Goal: Task Accomplishment & Management: Manage account settings

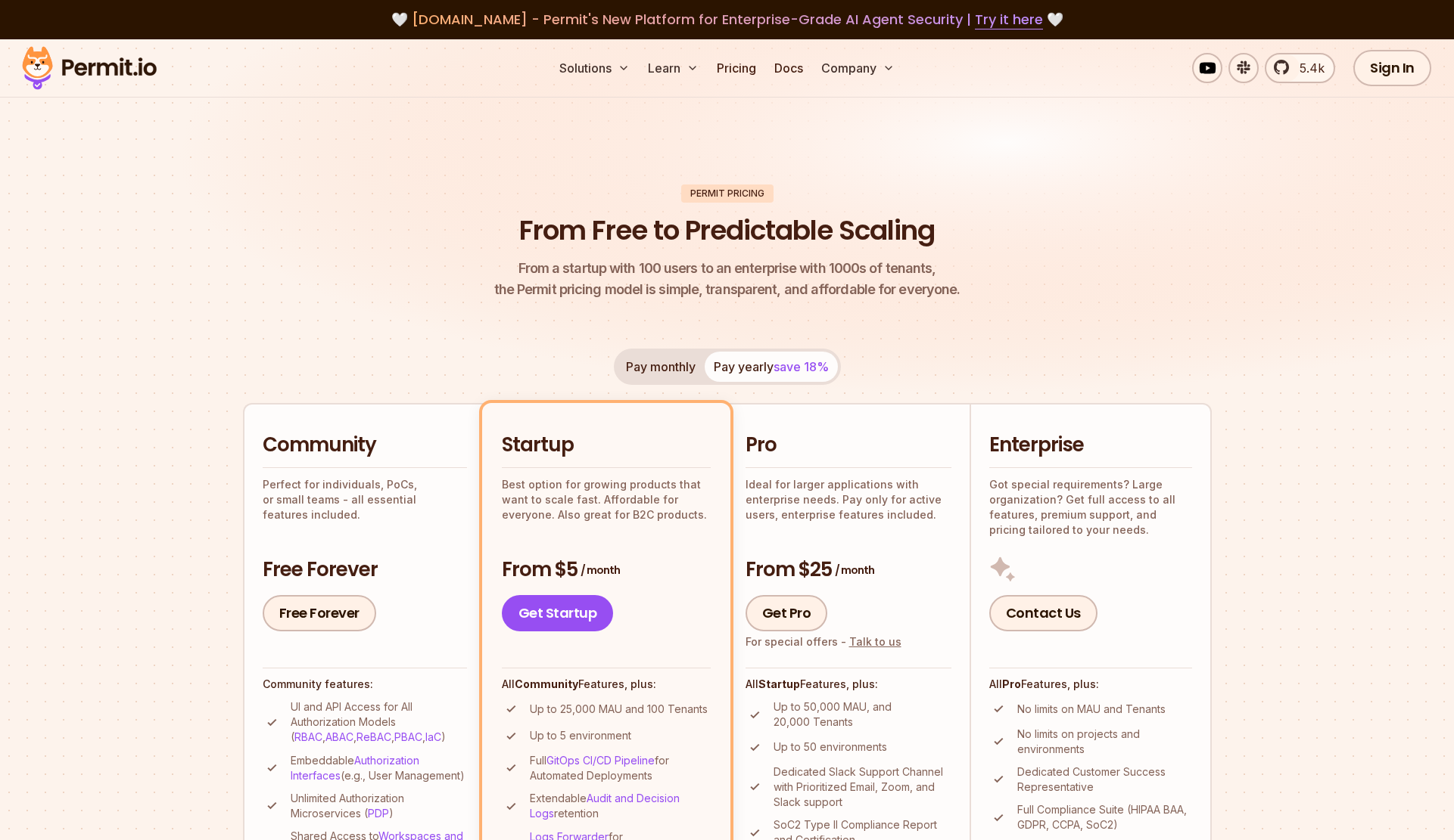
click at [1229, 198] on img at bounding box center [727, 233] width 1454 height 387
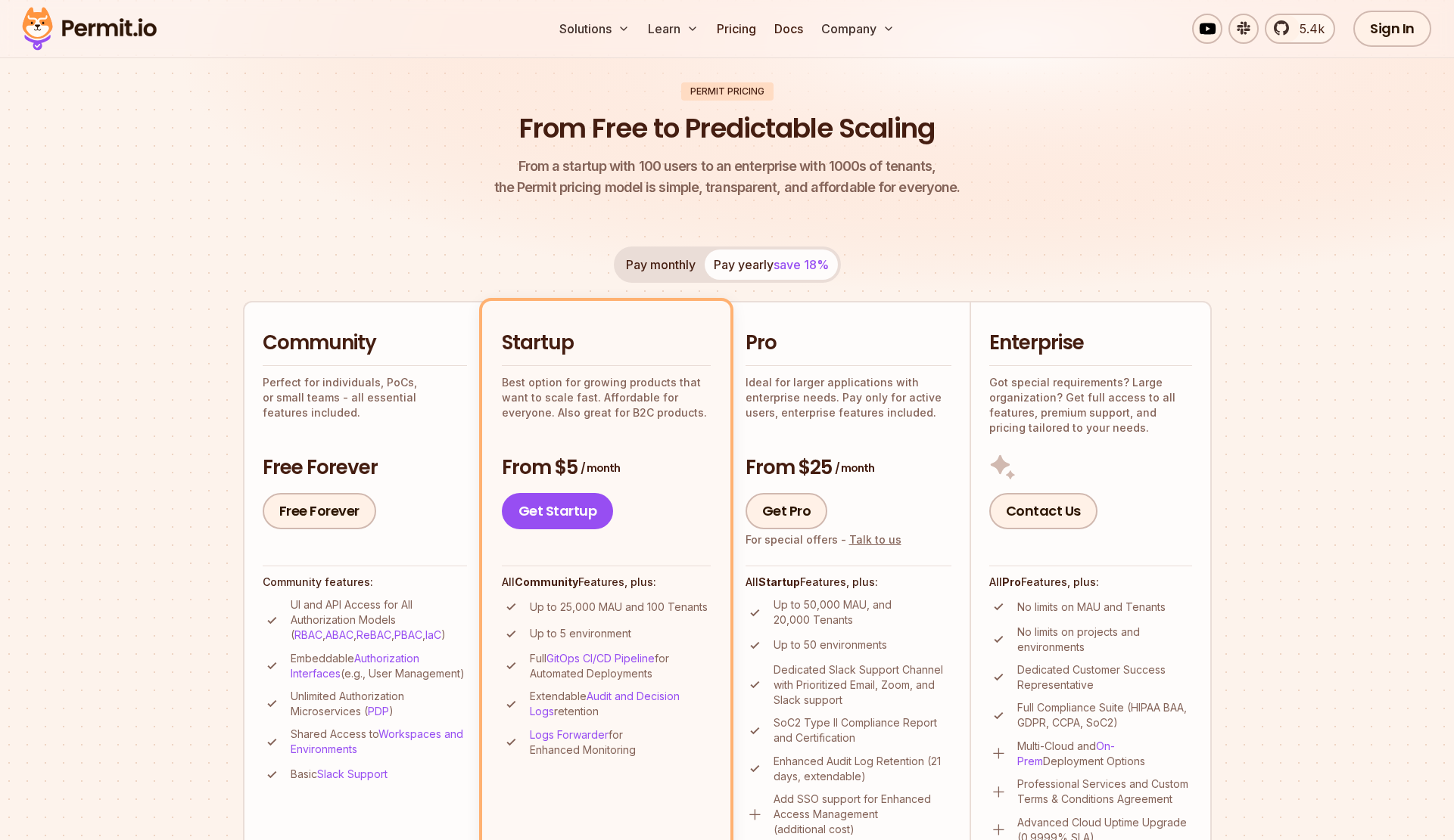
click at [1304, 179] on img at bounding box center [727, 131] width 1454 height 387
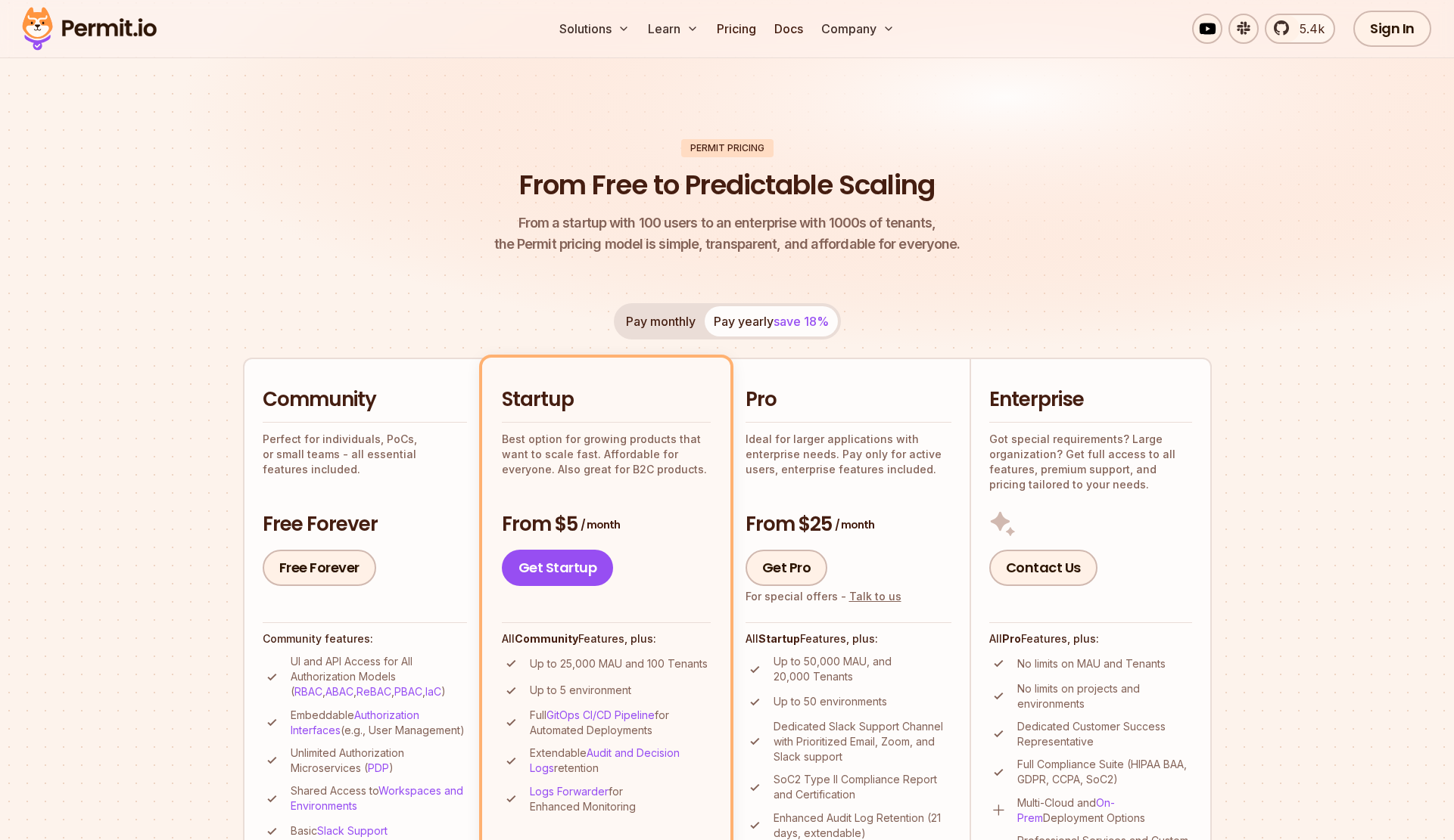
click at [882, 151] on header "Permit Pricing From Free to Predictable Scaling From a startup with 100 users t…" at bounding box center [727, 197] width 969 height 117
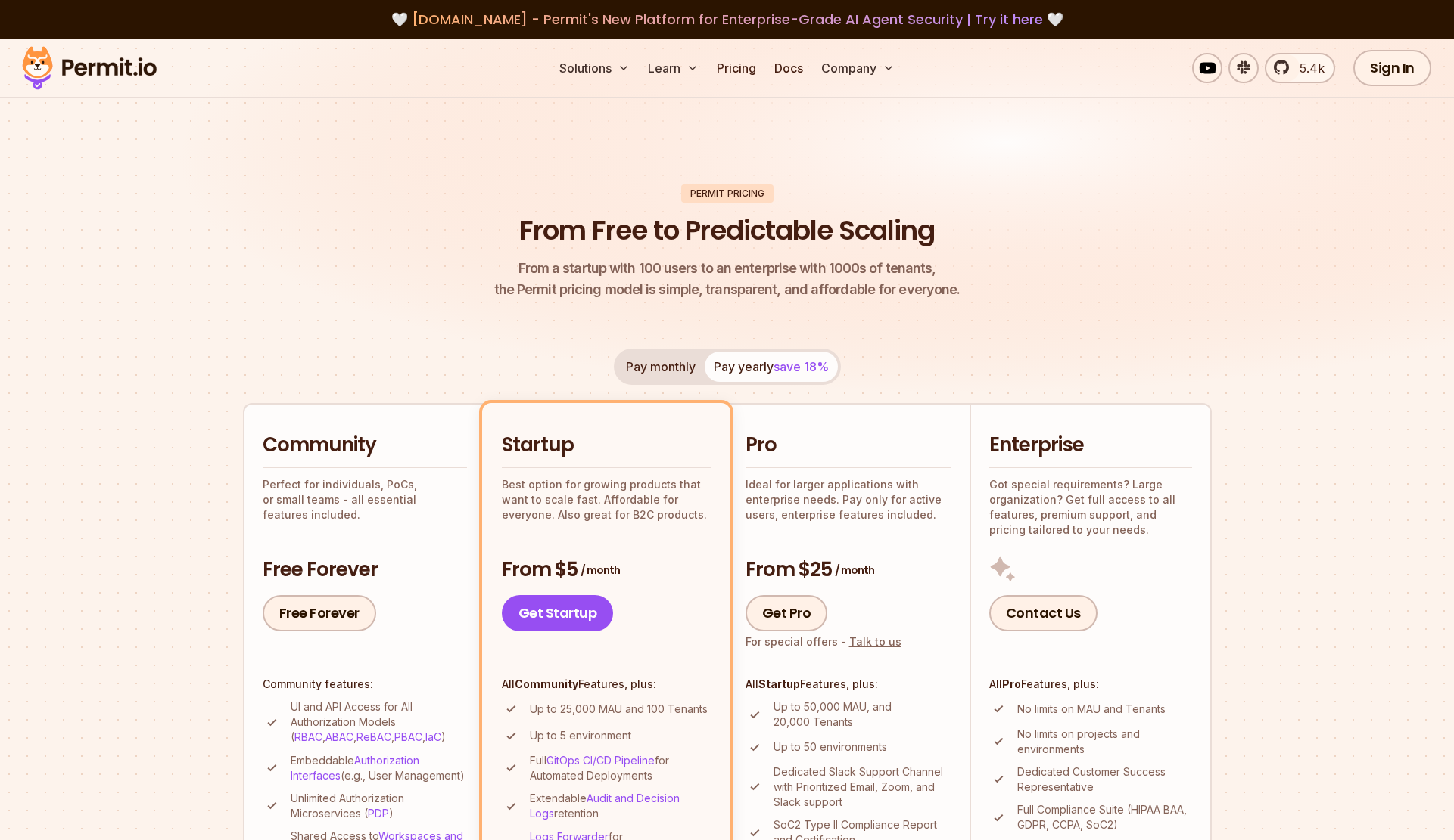
click at [989, 171] on img at bounding box center [727, 233] width 1454 height 387
click at [63, 61] on img at bounding box center [89, 68] width 148 height 51
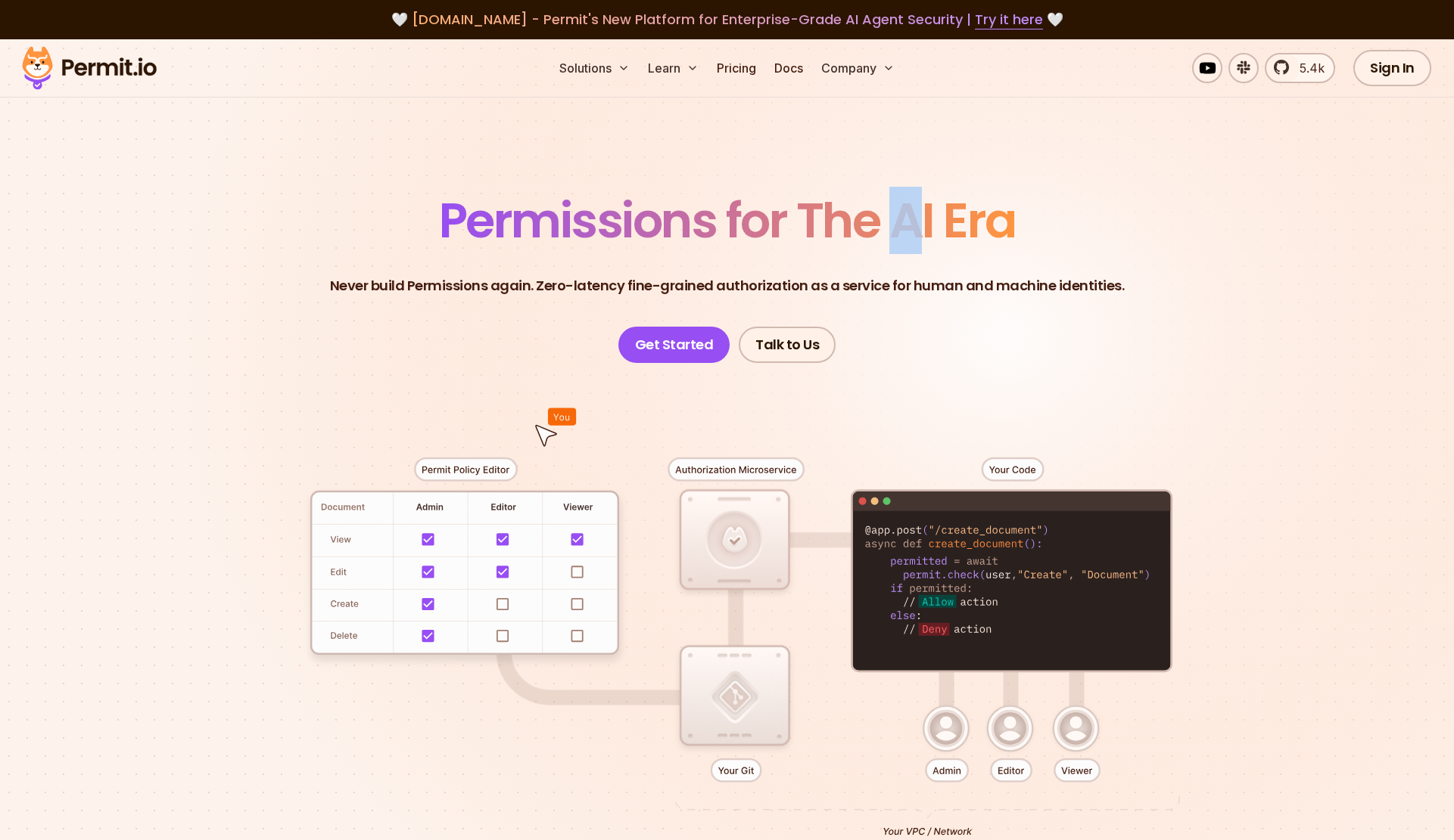
drag, startPoint x: 905, startPoint y: 202, endPoint x: 916, endPoint y: 202, distance: 11.0
click at [916, 202] on span "Permissions for The AI Era" at bounding box center [727, 220] width 576 height 67
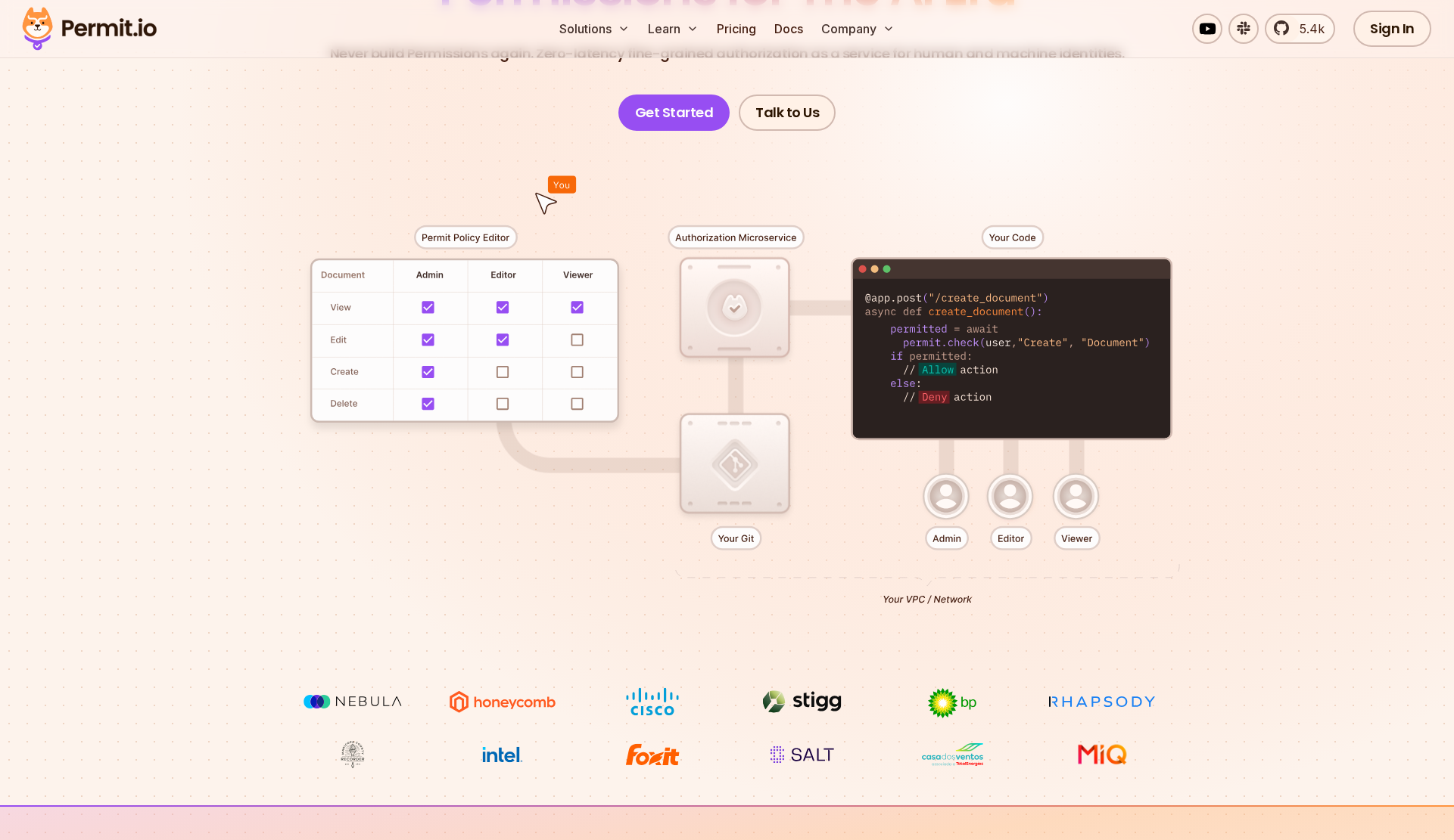
click at [1327, 231] on section "Permissions for The AI Era Never build Permissions again. Zero-latency fine-gra…" at bounding box center [727, 307] width 1454 height 999
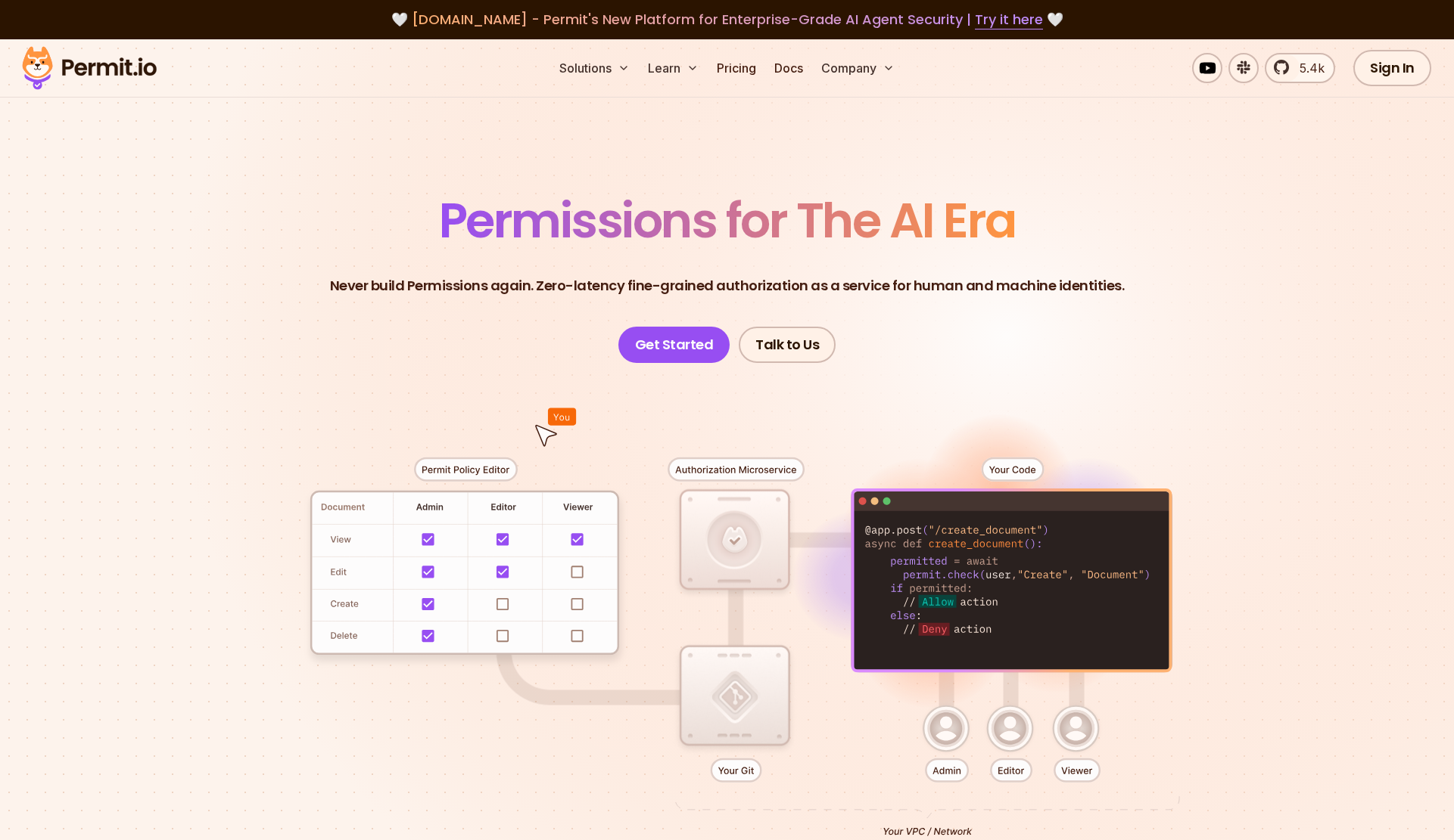
drag, startPoint x: 1234, startPoint y: 255, endPoint x: 1007, endPoint y: 236, distance: 227.8
click at [1234, 258] on header "Permissions for The AI Era Never build Permissions again. Zero-latency fine-gra…" at bounding box center [727, 279] width 1059 height 166
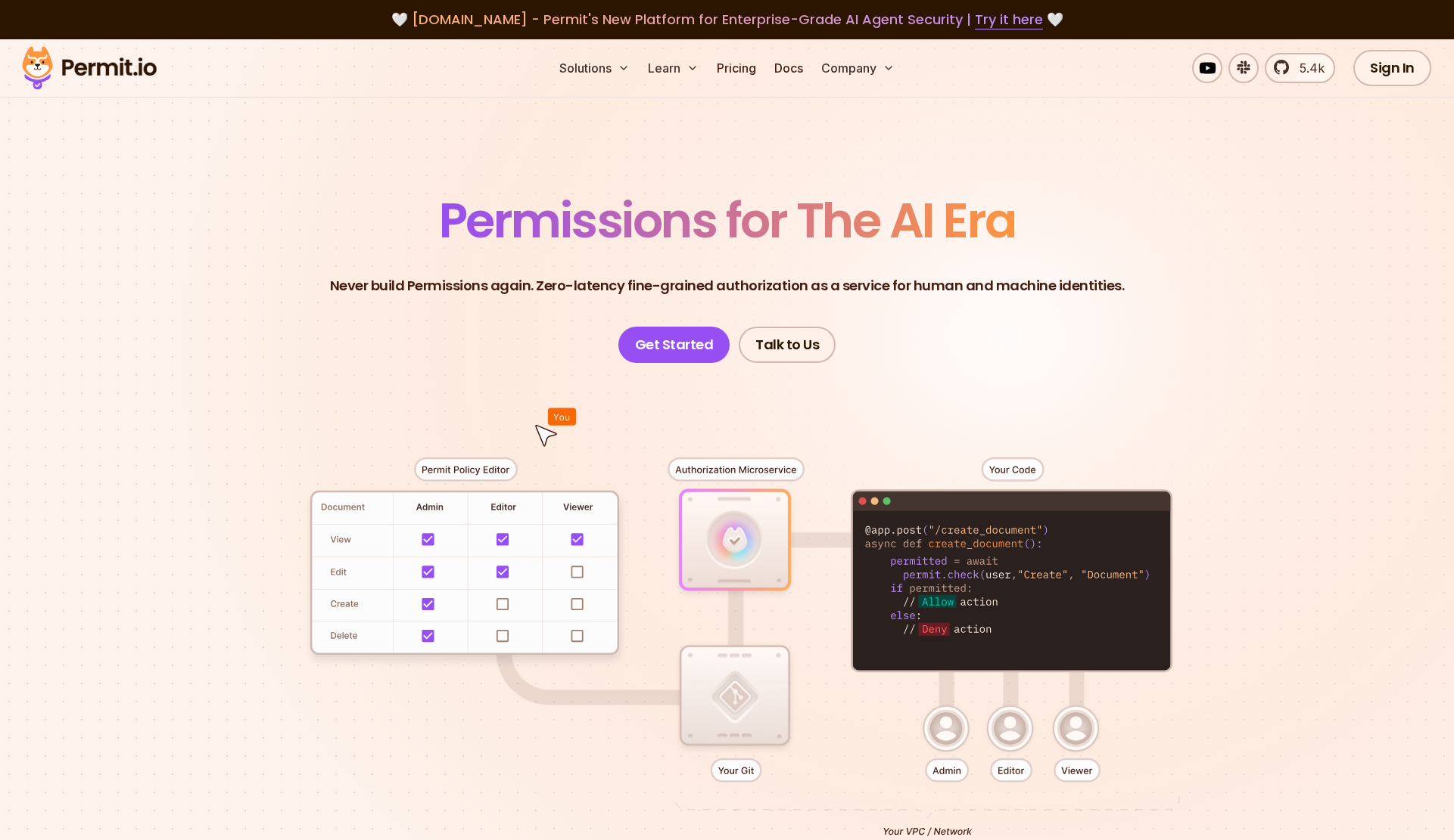
drag, startPoint x: 1194, startPoint y: 383, endPoint x: 733, endPoint y: 342, distance: 462.8
click at [1187, 382] on div at bounding box center [727, 641] width 1059 height 556
click at [708, 350] on link "Get Started" at bounding box center [674, 345] width 112 height 36
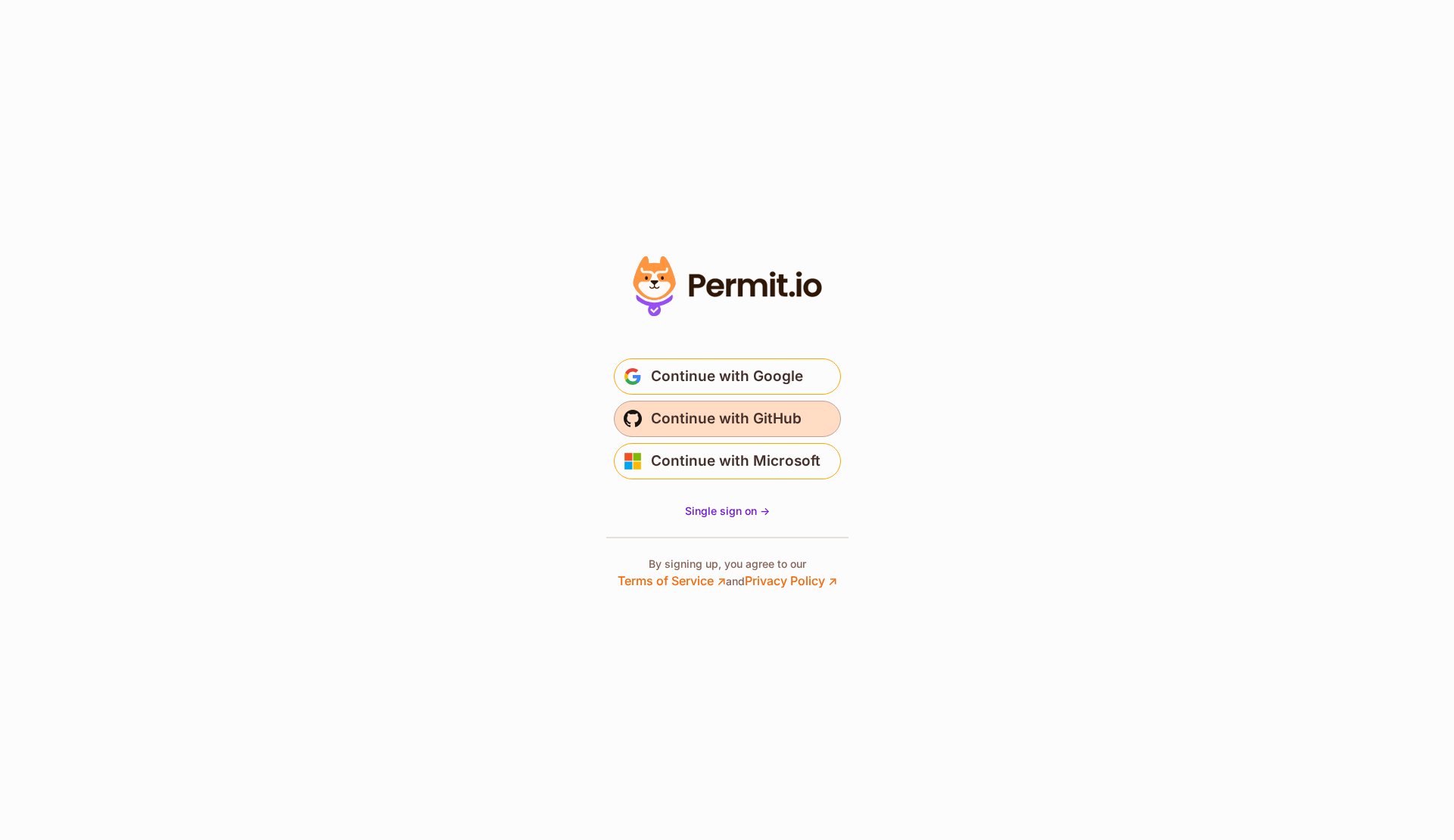
click at [686, 415] on span "Continue with GitHub" at bounding box center [726, 419] width 151 height 24
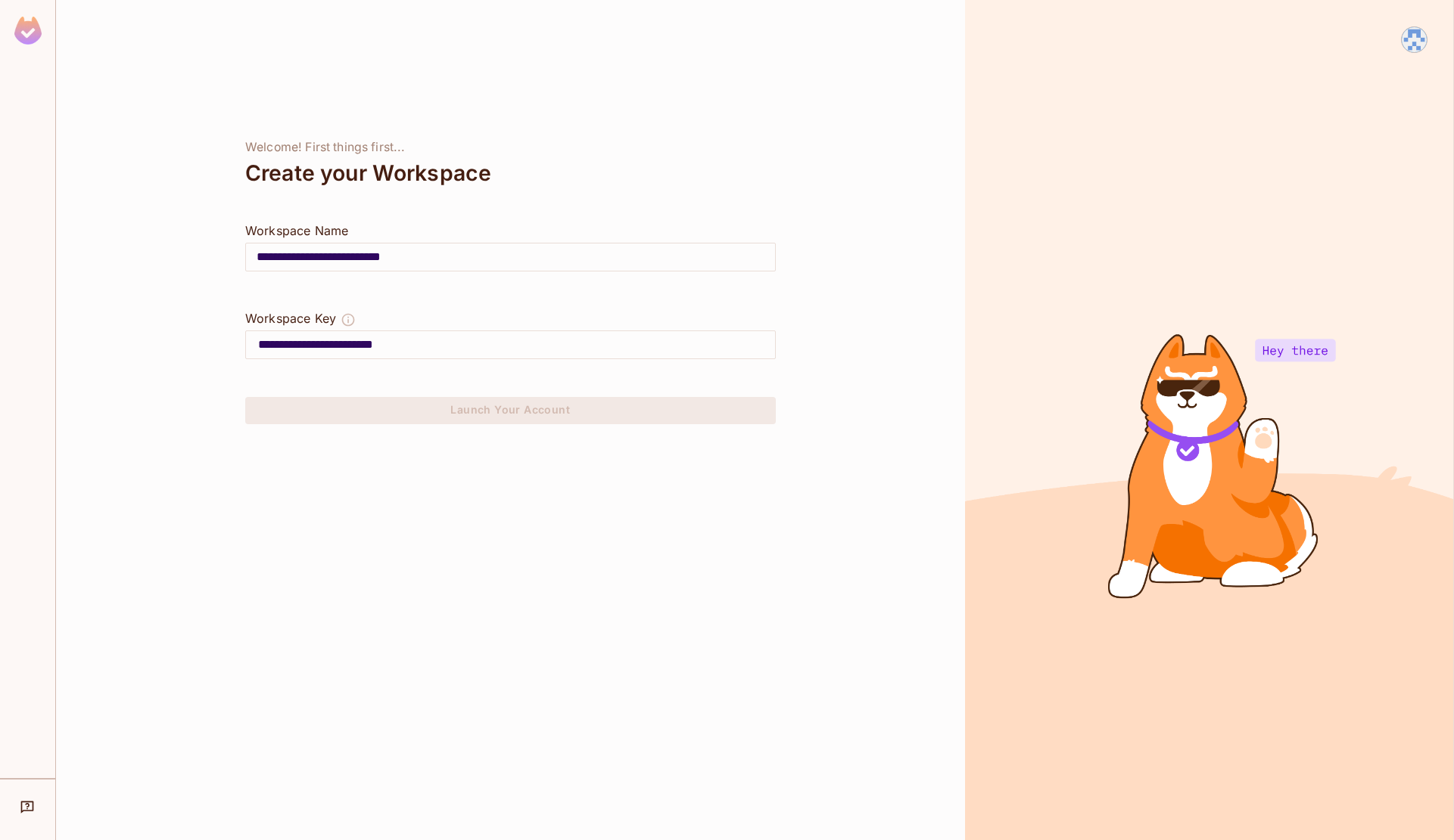
click at [496, 344] on input "**********" at bounding box center [517, 345] width 517 height 24
drag, startPoint x: 519, startPoint y: 278, endPoint x: 513, endPoint y: 256, distance: 22.8
click at [519, 278] on div at bounding box center [510, 291] width 531 height 36
click at [513, 256] on input "**********" at bounding box center [510, 257] width 529 height 43
drag, startPoint x: 326, startPoint y: 256, endPoint x: 618, endPoint y: 259, distance: 292.0
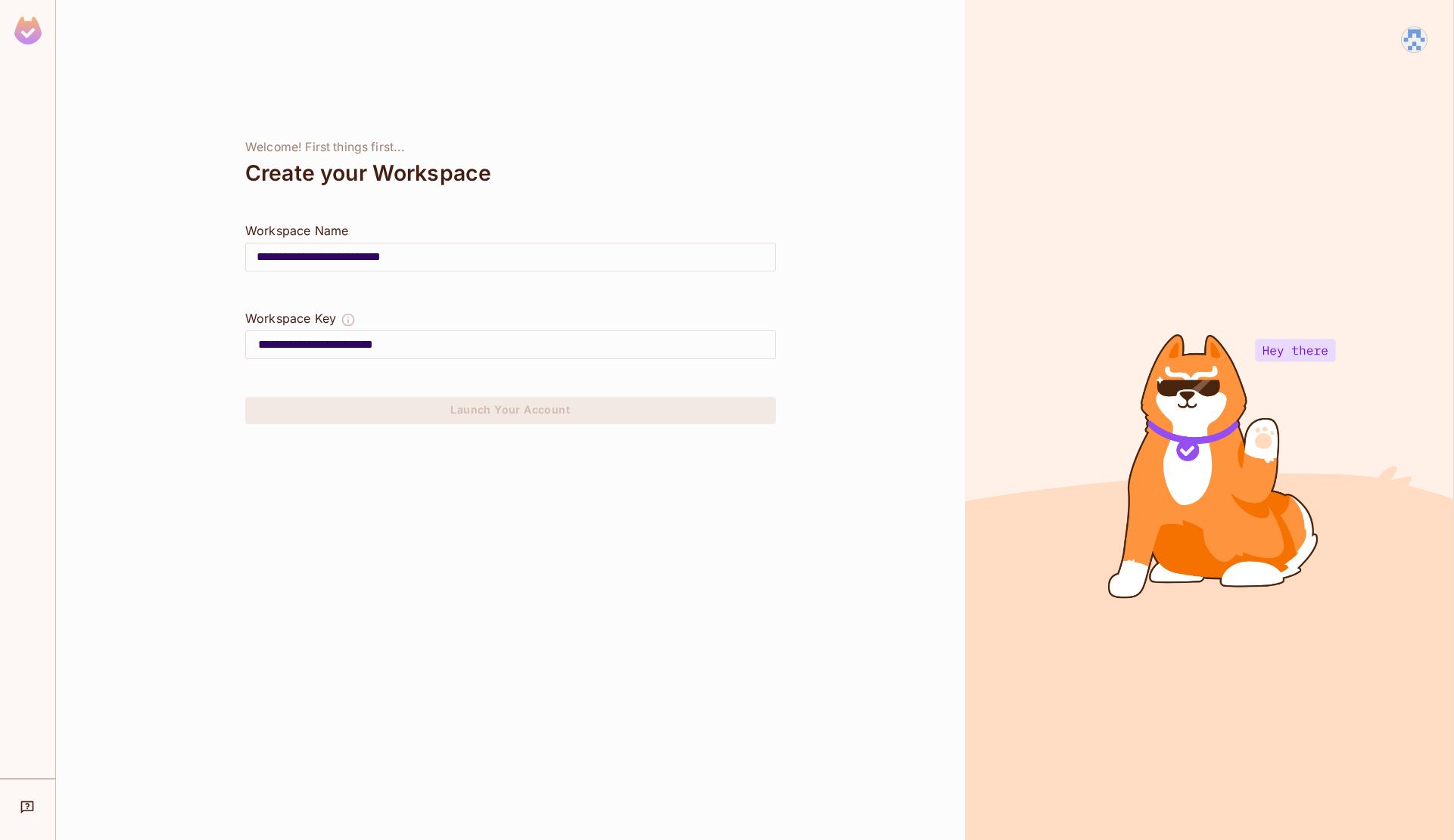
click at [617, 259] on input "**********" at bounding box center [510, 257] width 529 height 43
type input "**********"
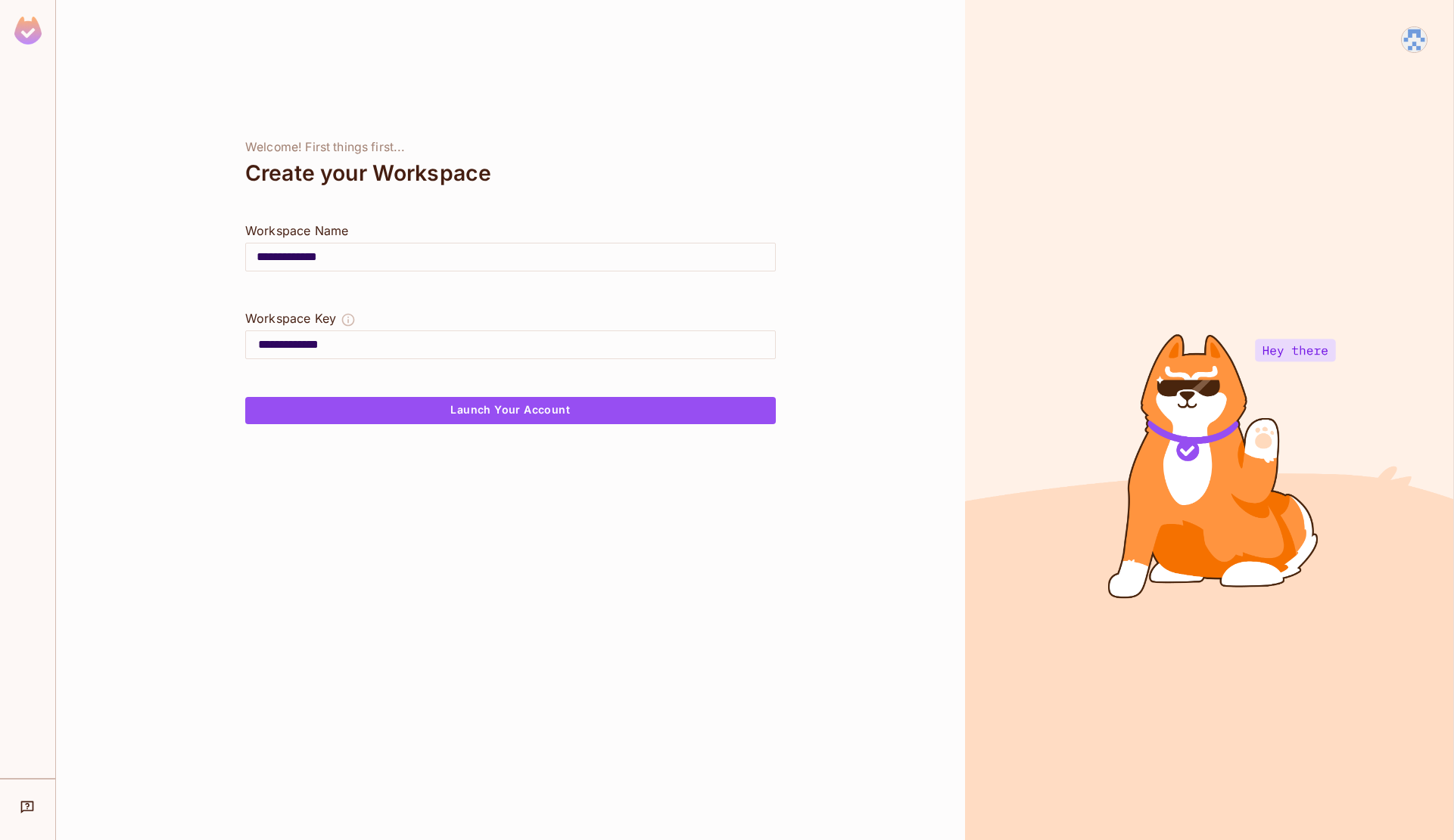
type input "**********"
click at [738, 193] on div "**********" at bounding box center [510, 420] width 909 height 840
click at [720, 190] on div "Create your Workspace" at bounding box center [510, 173] width 531 height 36
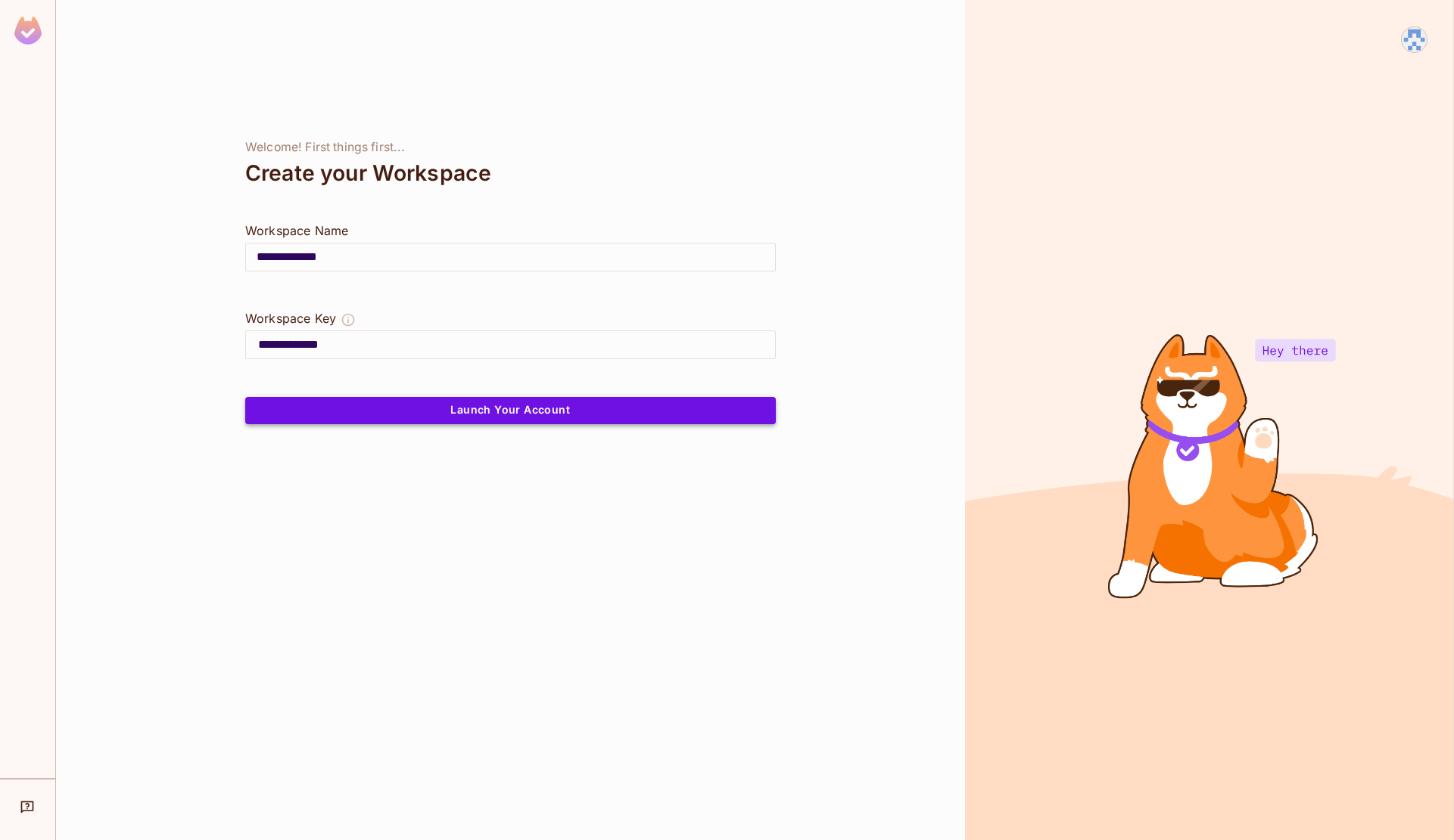
click at [499, 413] on button "Launch Your Account" at bounding box center [510, 410] width 531 height 28
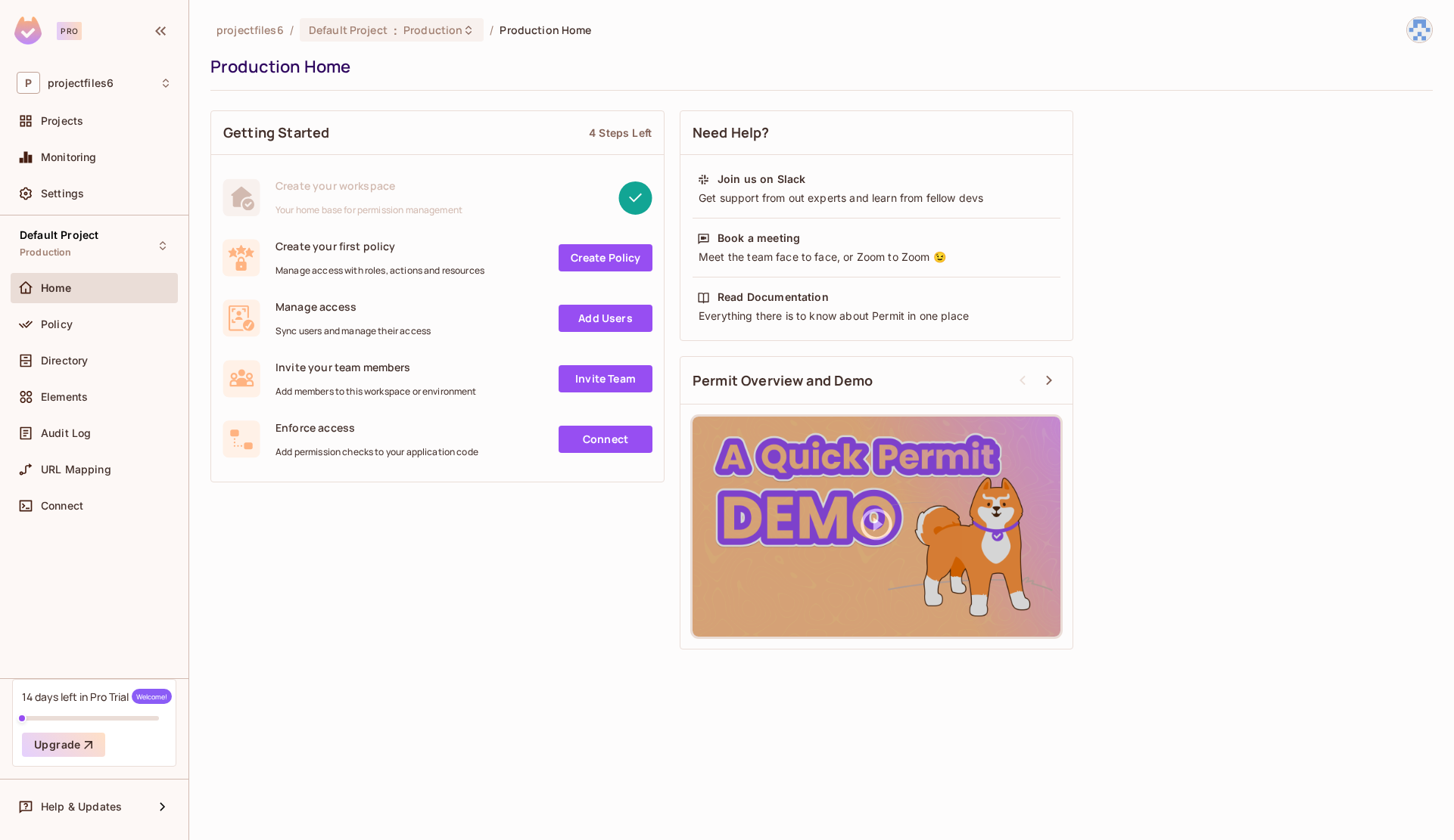
click at [1241, 296] on div "Getting Started 4 Steps Left Create your workspace Your home base for permissio…" at bounding box center [821, 380] width 1222 height 554
click at [113, 329] on div "Policy" at bounding box center [106, 324] width 131 height 12
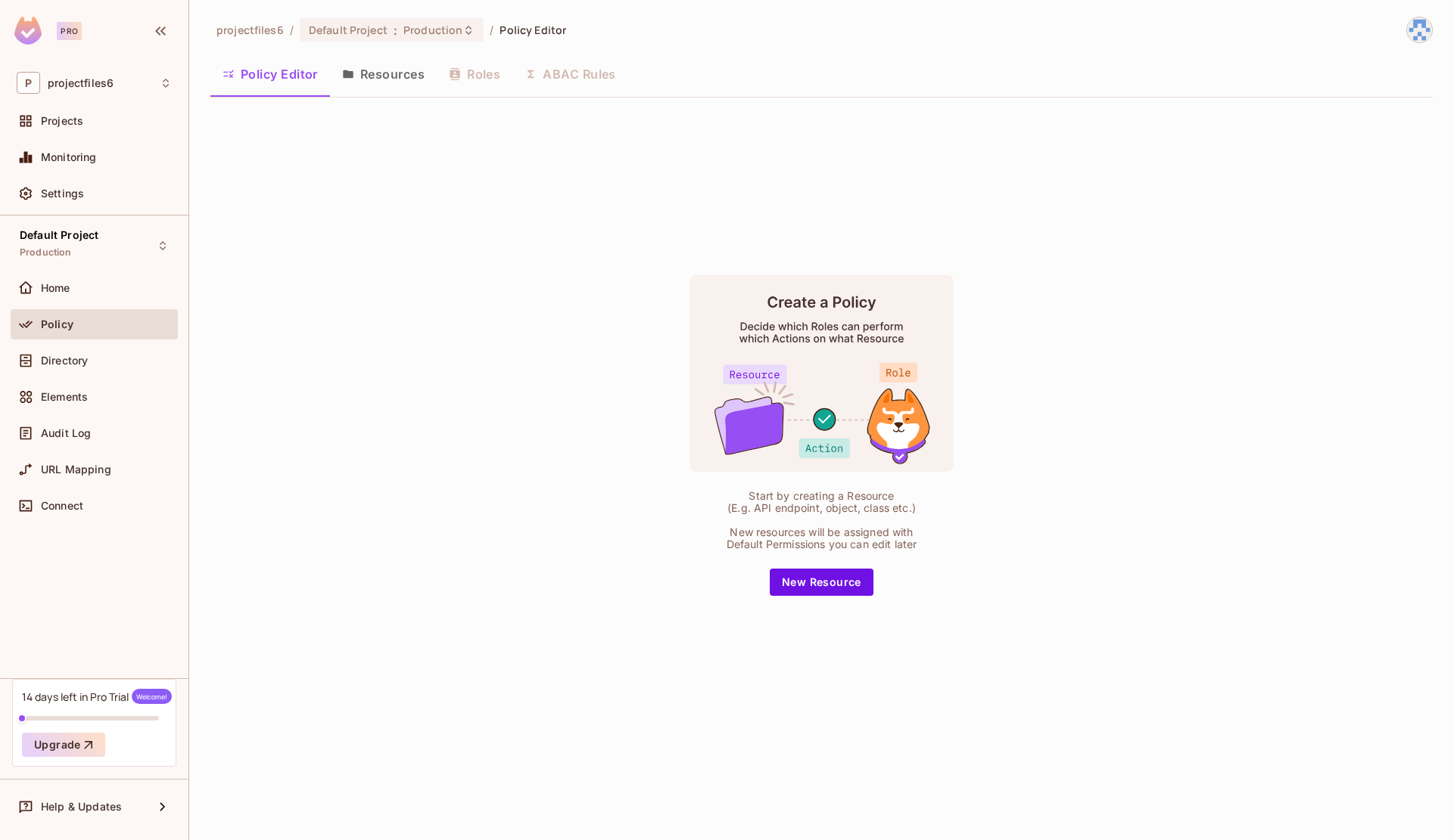
click at [359, 370] on div "Start by creating a Resource (E.g. API endpoint, object, class etc.) New resour…" at bounding box center [821, 436] width 1222 height 651
click at [98, 153] on div "Monitoring" at bounding box center [106, 157] width 131 height 12
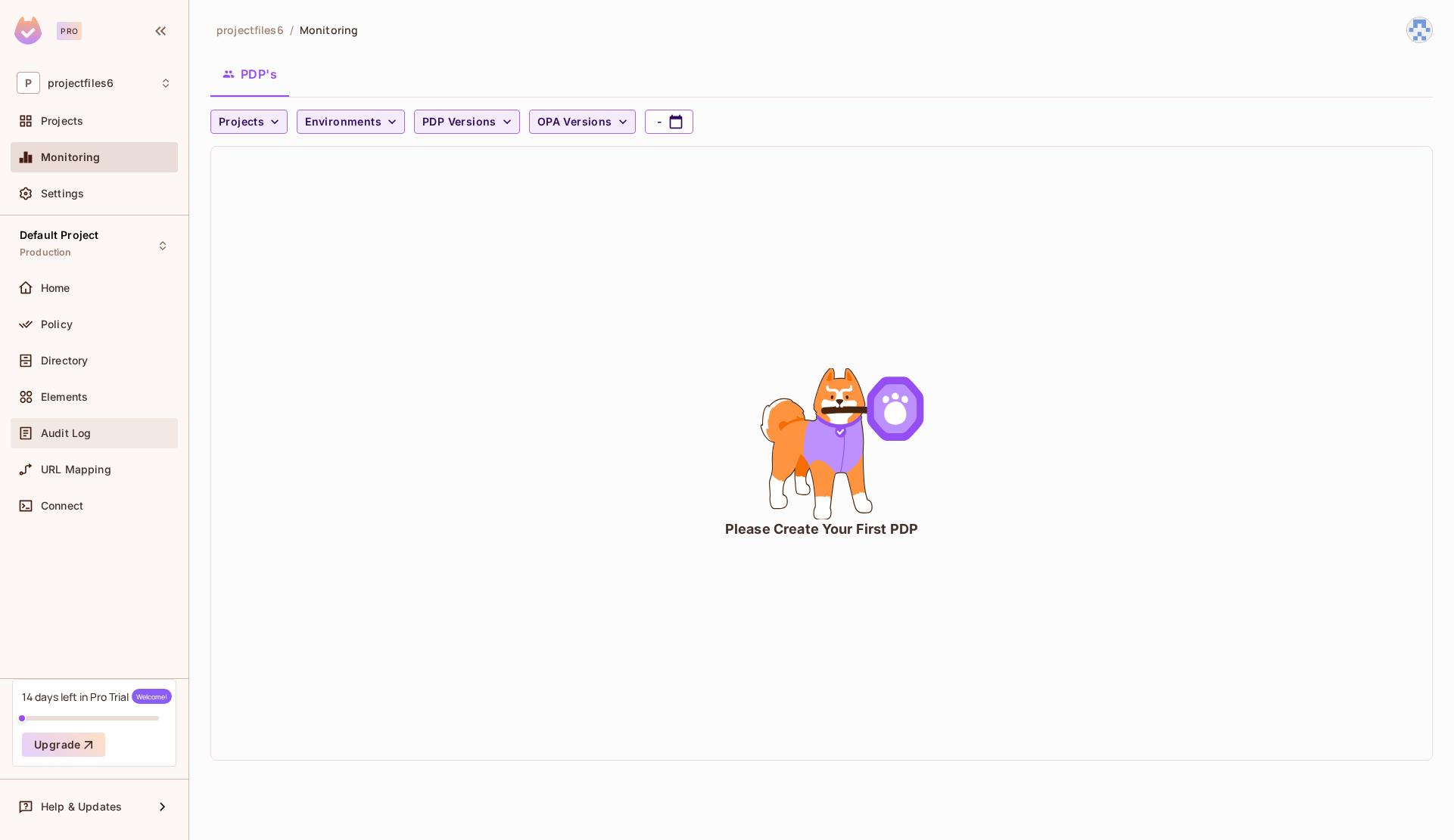
click at [97, 427] on div "Audit Log" at bounding box center [106, 433] width 131 height 12
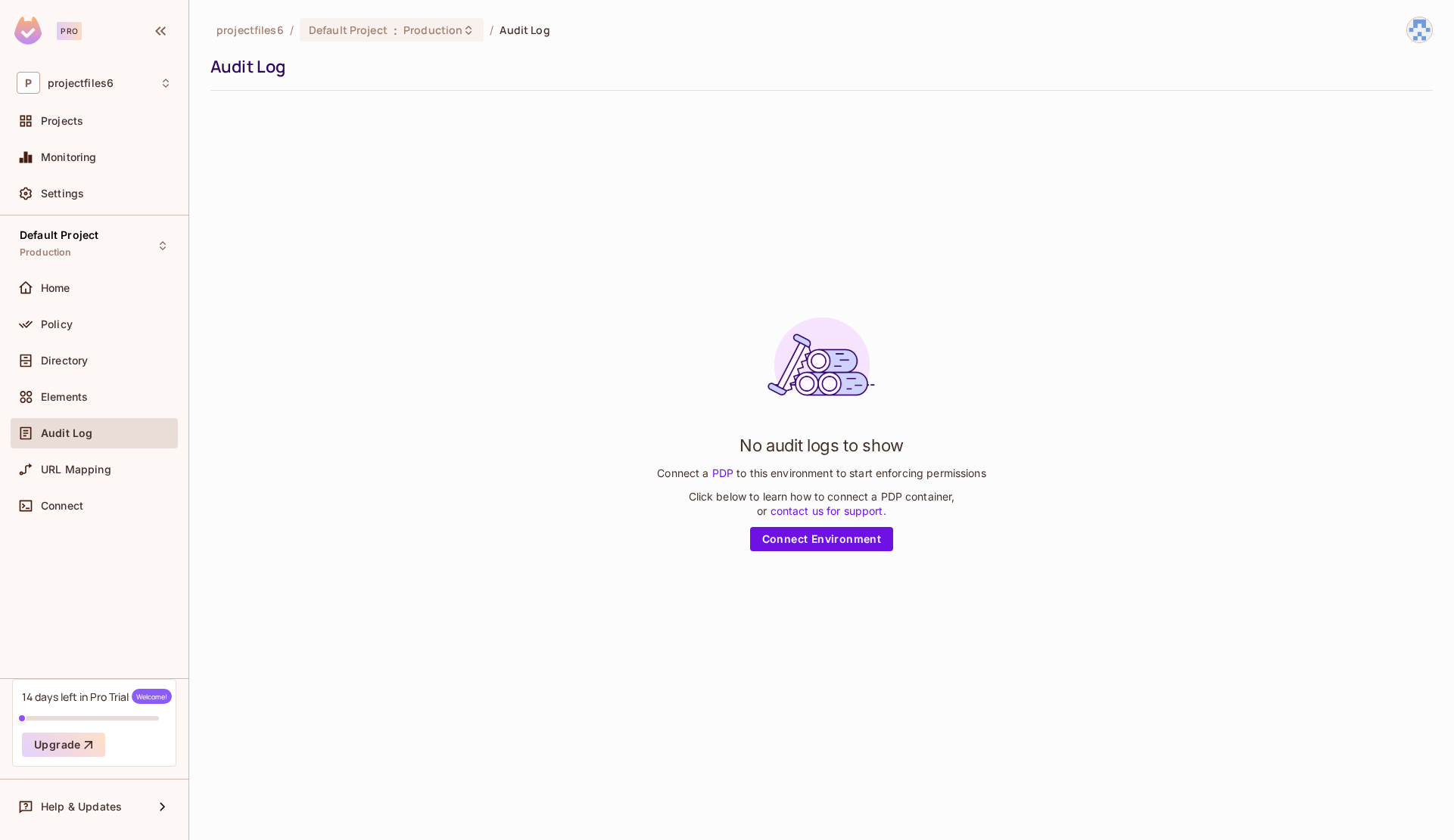
click at [865, 143] on div "No audit logs to show Connect a PDP to this environment to start enforcing perm…" at bounding box center [821, 428] width 1222 height 651
click at [1174, 552] on div "No audit logs to show Connect a PDP to this environment to start enforcing perm…" at bounding box center [821, 428] width 1222 height 651
click at [116, 483] on div "URL Mapping" at bounding box center [94, 470] width 167 height 30
